Goal: Task Accomplishment & Management: Use online tool/utility

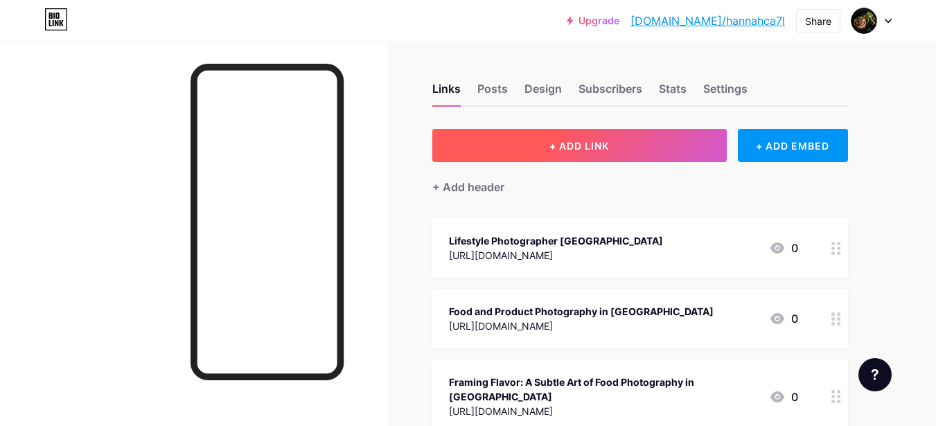
click at [595, 138] on button "+ ADD LINK" at bounding box center [579, 145] width 295 height 33
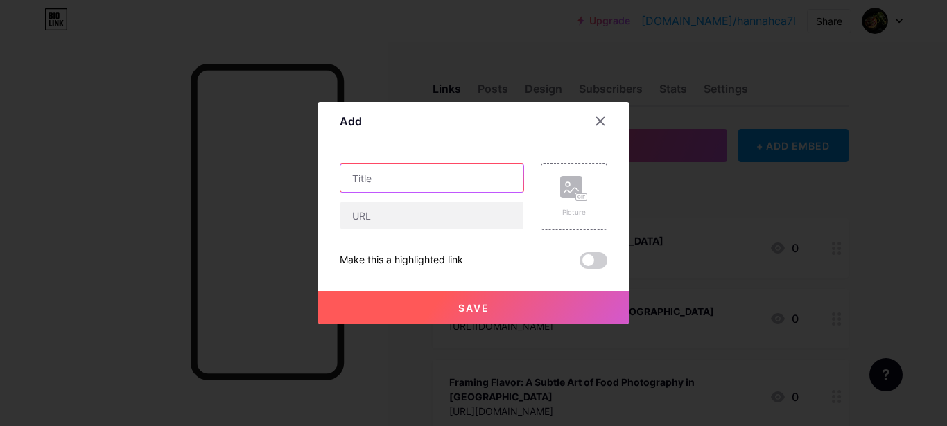
click at [374, 180] on input "text" at bounding box center [431, 178] width 183 height 28
paste input "food photography photographers"
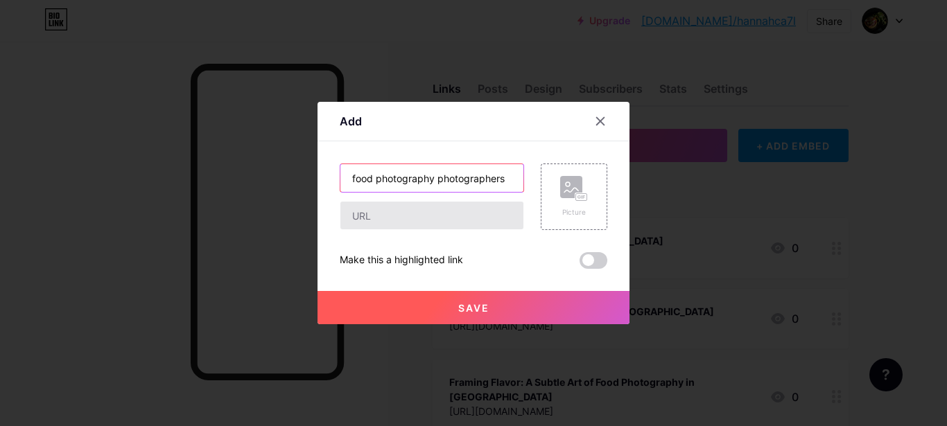
type input "food photography photographers"
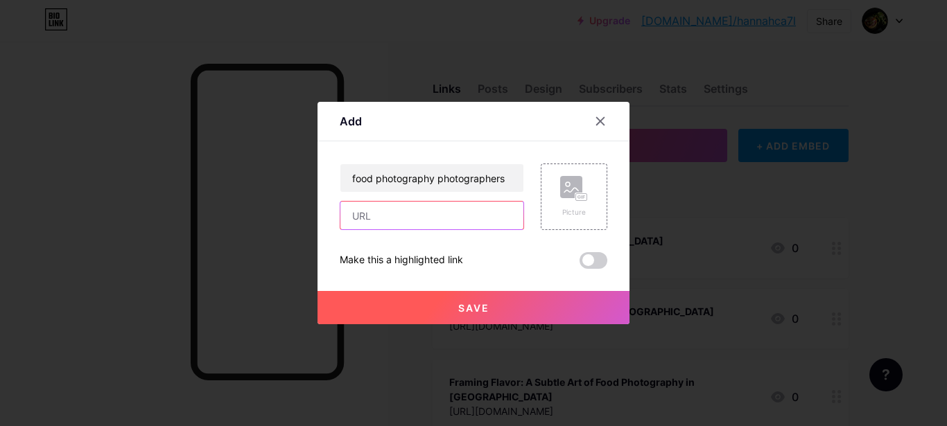
click at [360, 216] on input "text" at bounding box center [431, 216] width 183 height 28
paste input "[URL][DOMAIN_NAME]"
type input "[URL][DOMAIN_NAME]"
click at [588, 255] on span at bounding box center [593, 260] width 28 height 17
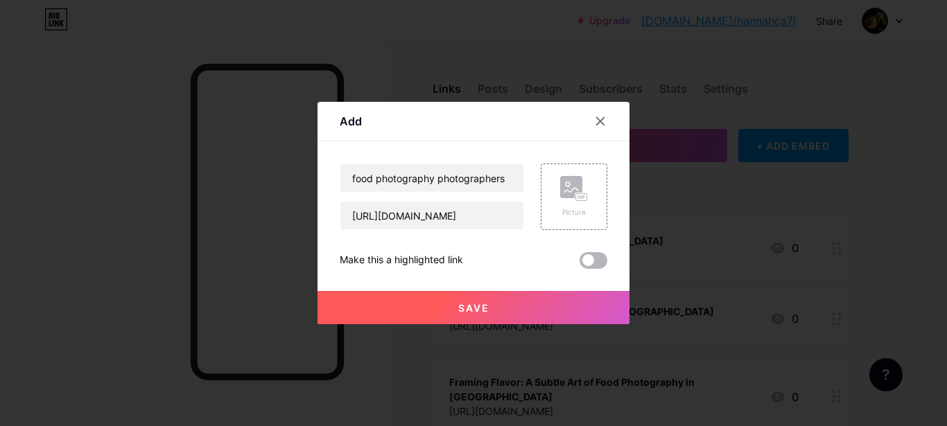
click at [579, 264] on input "checkbox" at bounding box center [579, 264] width 0 height 0
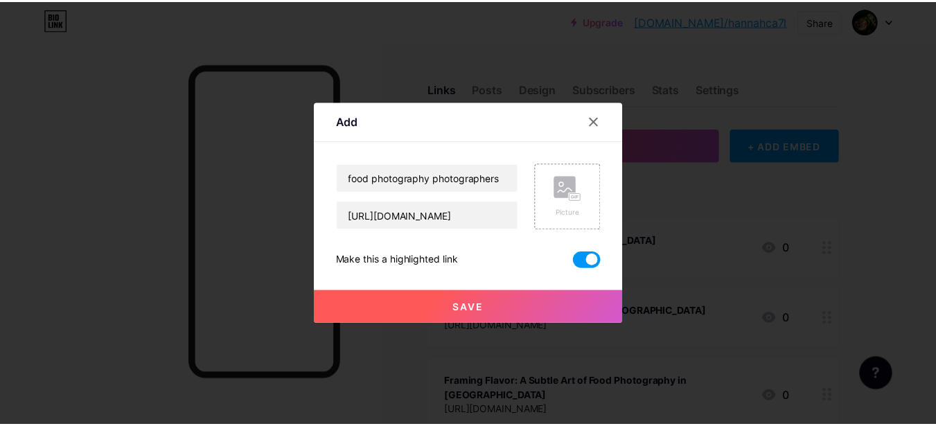
scroll to position [0, 0]
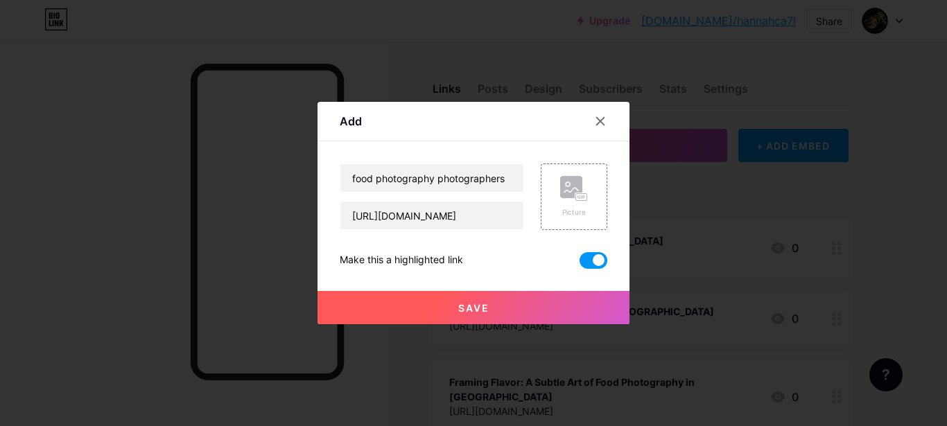
click at [529, 305] on button "Save" at bounding box center [473, 307] width 312 height 33
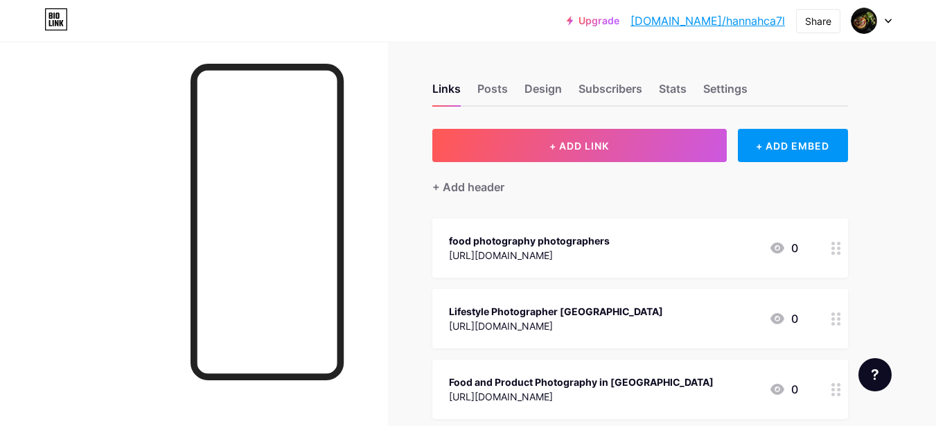
click at [489, 259] on div "[URL][DOMAIN_NAME]" at bounding box center [529, 255] width 161 height 15
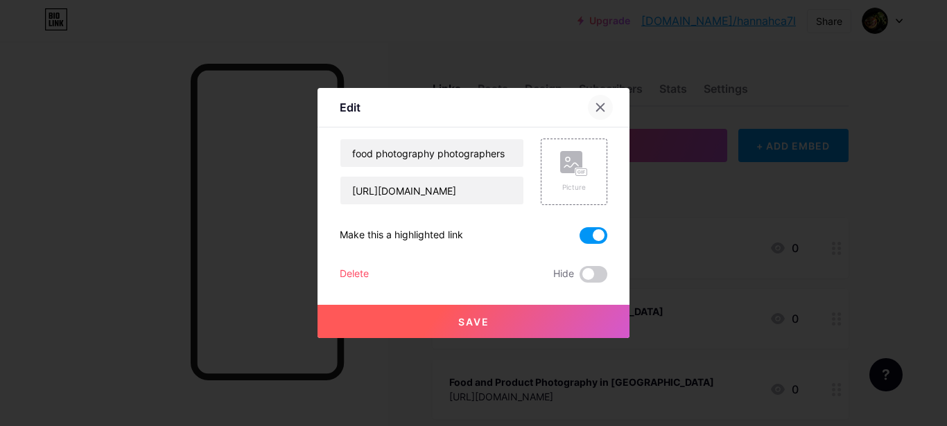
click at [601, 105] on icon at bounding box center [600, 107] width 11 height 11
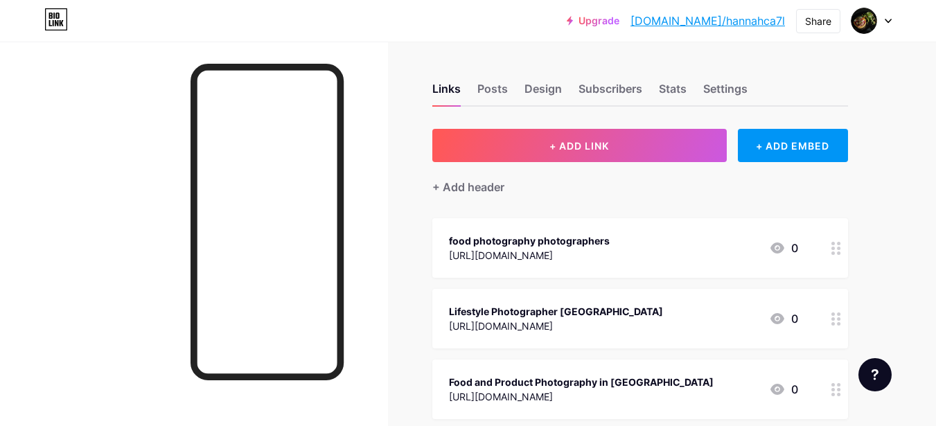
click at [736, 22] on link "[DOMAIN_NAME]/hannahca7l" at bounding box center [708, 20] width 155 height 17
